Goal: Task Accomplishment & Management: Use online tool/utility

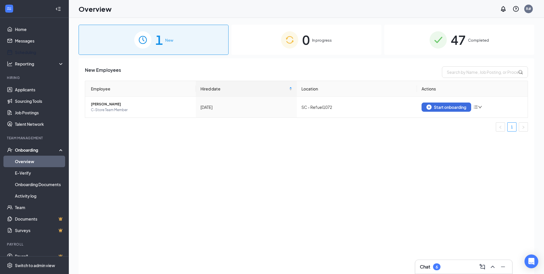
drag, startPoint x: 35, startPoint y: 53, endPoint x: 197, endPoint y: 118, distance: 173.8
click at [35, 53] on link "Scheduling" at bounding box center [39, 51] width 49 height 11
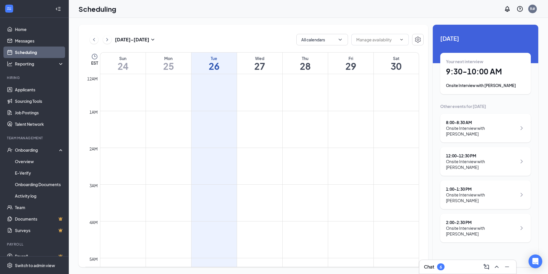
scroll to position [282, 0]
click at [212, 58] on div "Tue" at bounding box center [214, 58] width 45 height 6
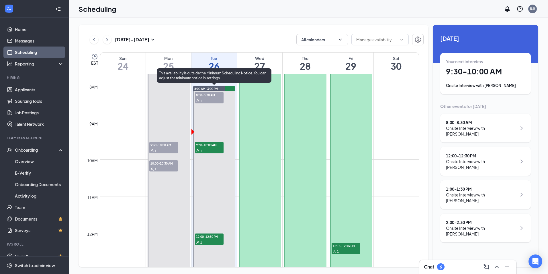
click at [208, 98] on div "1" at bounding box center [209, 101] width 29 height 6
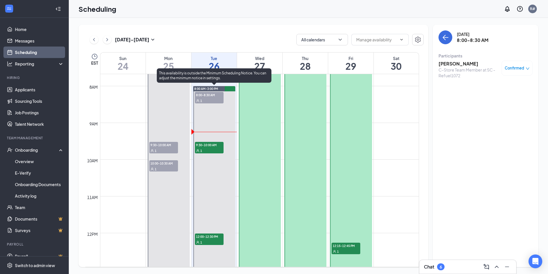
click at [212, 146] on span "9:30-10:00 AM" at bounding box center [209, 145] width 29 height 6
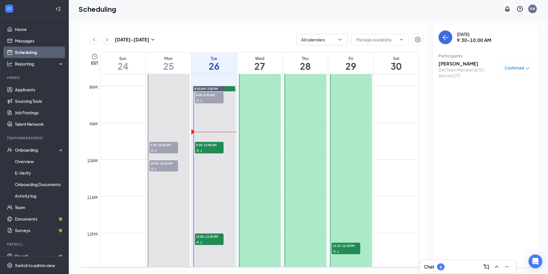
click at [456, 65] on h3 "[PERSON_NAME]" at bounding box center [469, 64] width 60 height 6
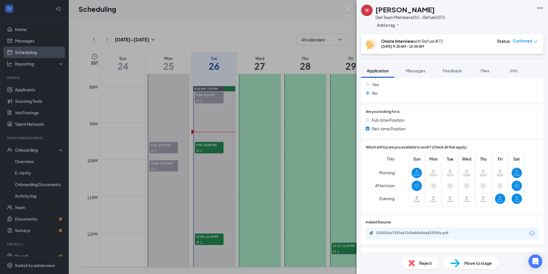
scroll to position [143, 0]
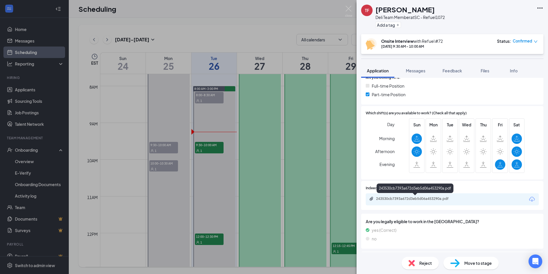
click at [417, 198] on div "243530cb7393a672d3eb5d06a453290a.pdf" at bounding box center [416, 198] width 80 height 5
